Goal: Information Seeking & Learning: Learn about a topic

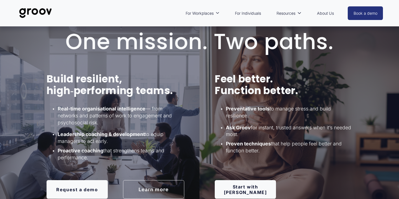
click at [32, 9] on img at bounding box center [35, 13] width 39 height 18
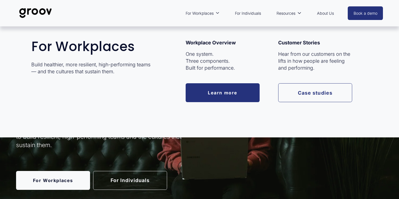
click at [229, 87] on link "Learn more" at bounding box center [223, 92] width 74 height 19
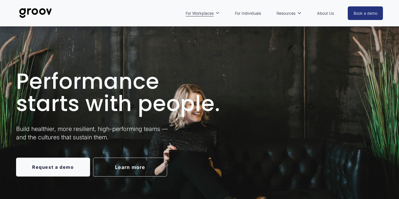
click at [255, 14] on link "For Individuals" at bounding box center [248, 13] width 32 height 13
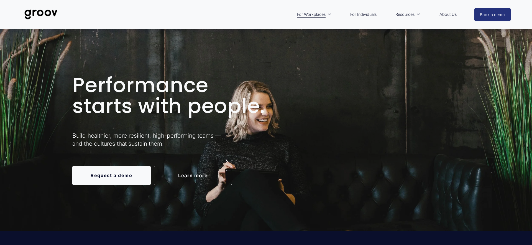
click at [32, 18] on img at bounding box center [40, 14] width 39 height 18
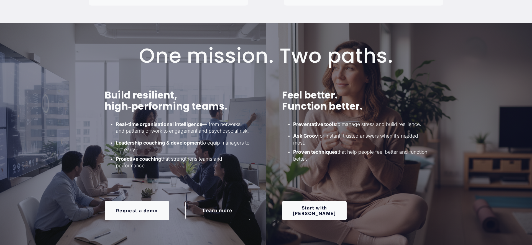
scroll to position [354, 0]
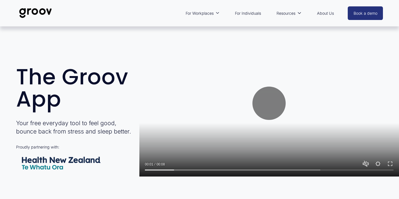
type input "14.71"
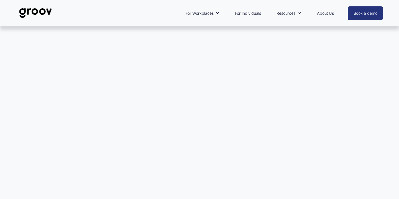
click at [86, 64] on div at bounding box center [199, 123] width 399 height 195
